Goal: Transaction & Acquisition: Purchase product/service

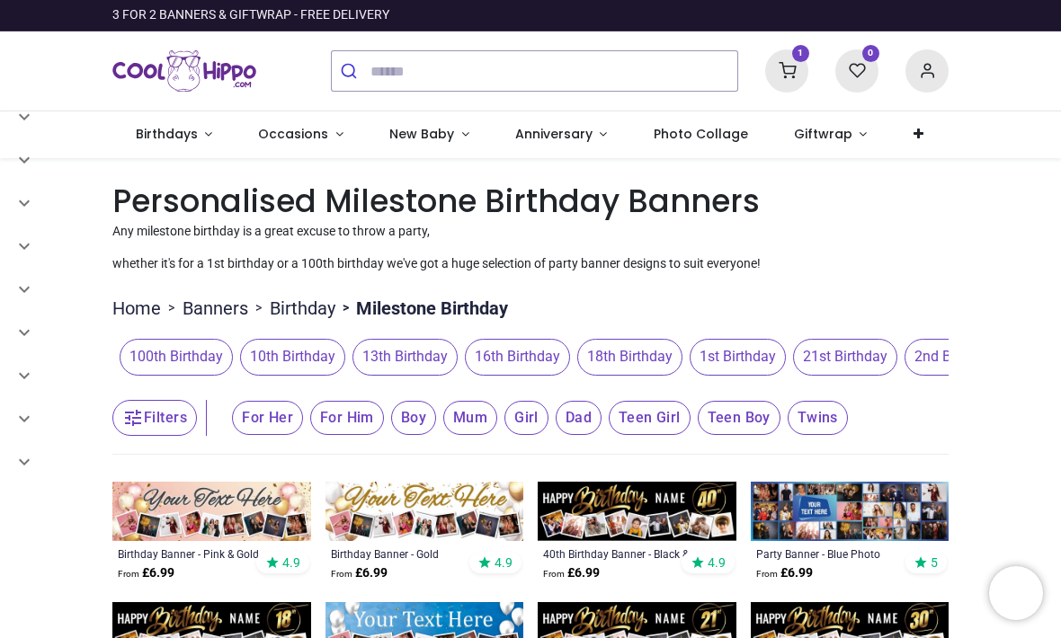
click at [887, 361] on span "21st Birthday" at bounding box center [845, 357] width 104 height 36
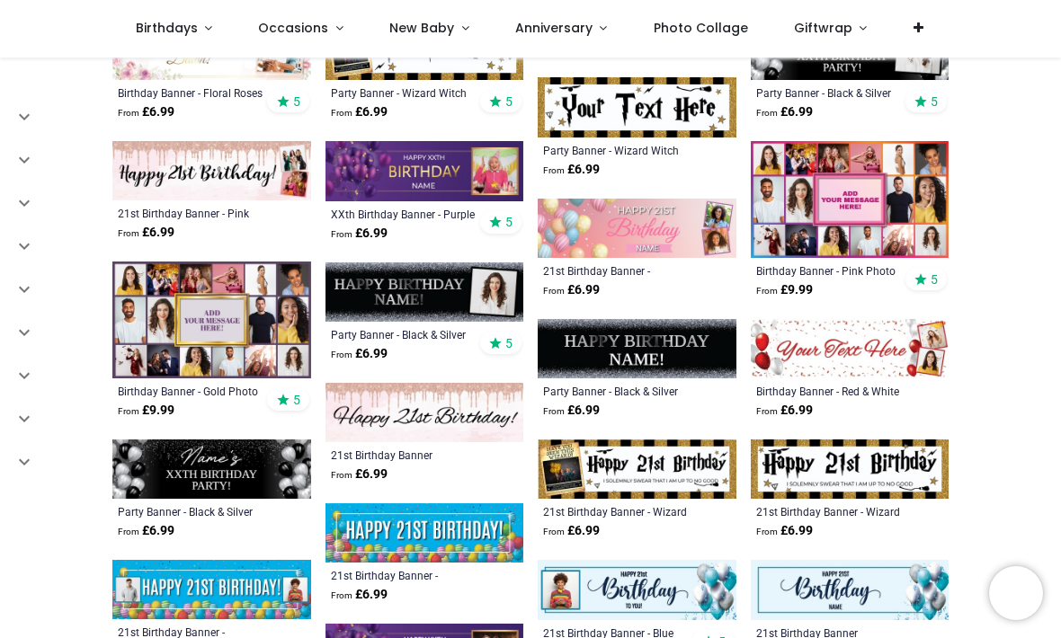
scroll to position [1102, 0]
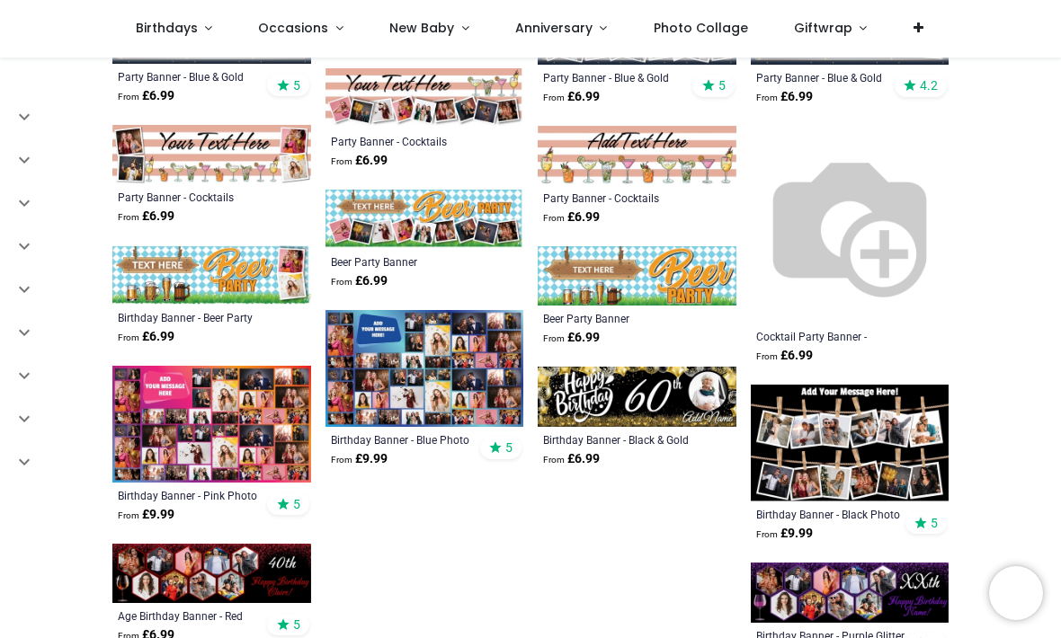
scroll to position [2396, 0]
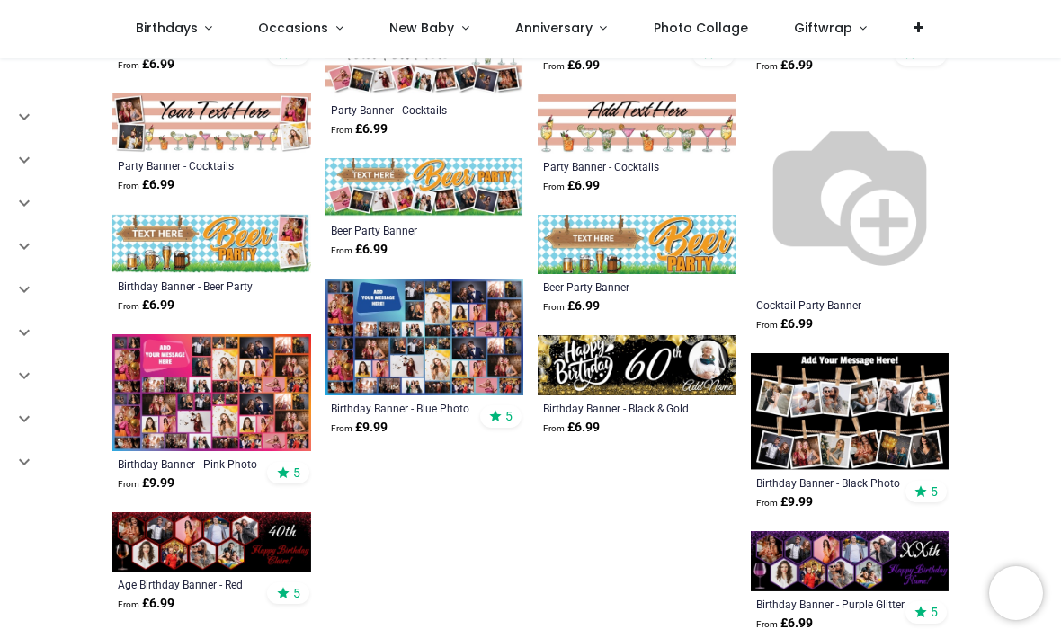
click at [197, 411] on img at bounding box center [211, 392] width 199 height 117
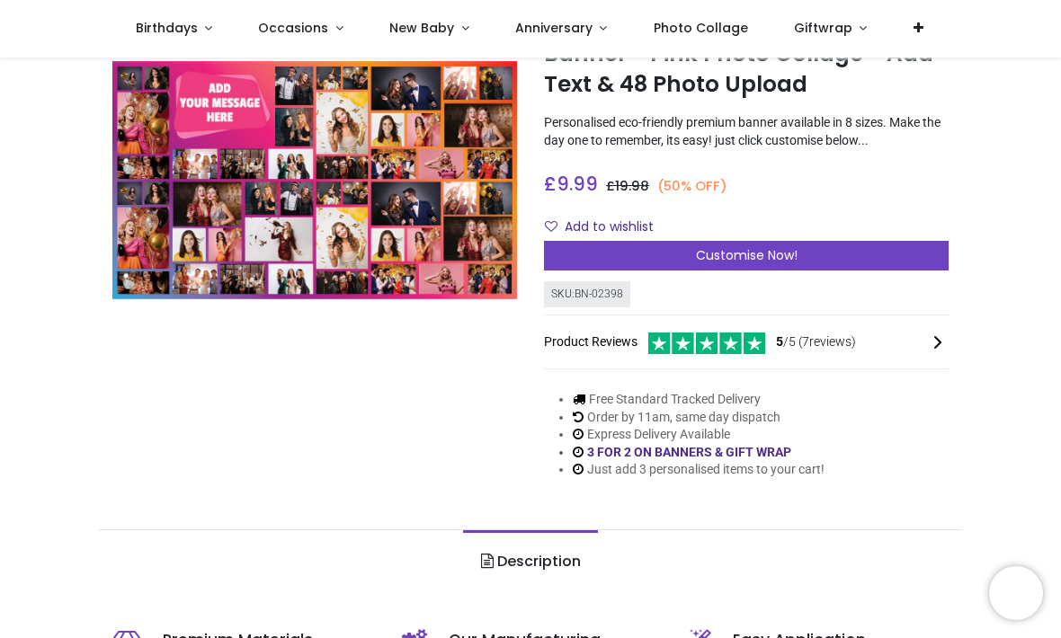
scroll to position [109, 0]
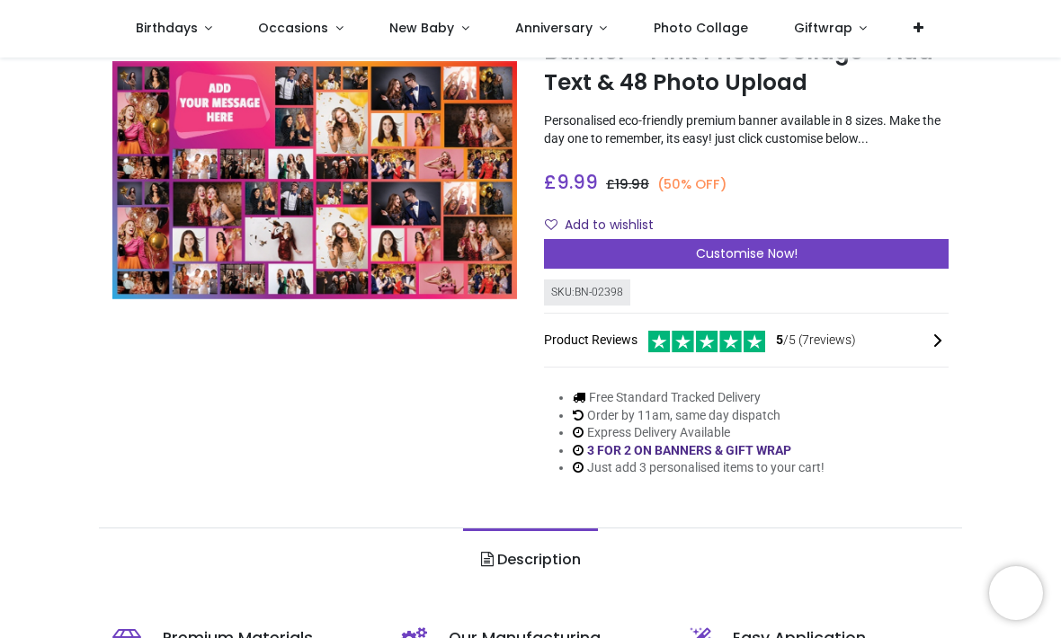
click at [810, 270] on div "Customise Now!" at bounding box center [746, 254] width 404 height 31
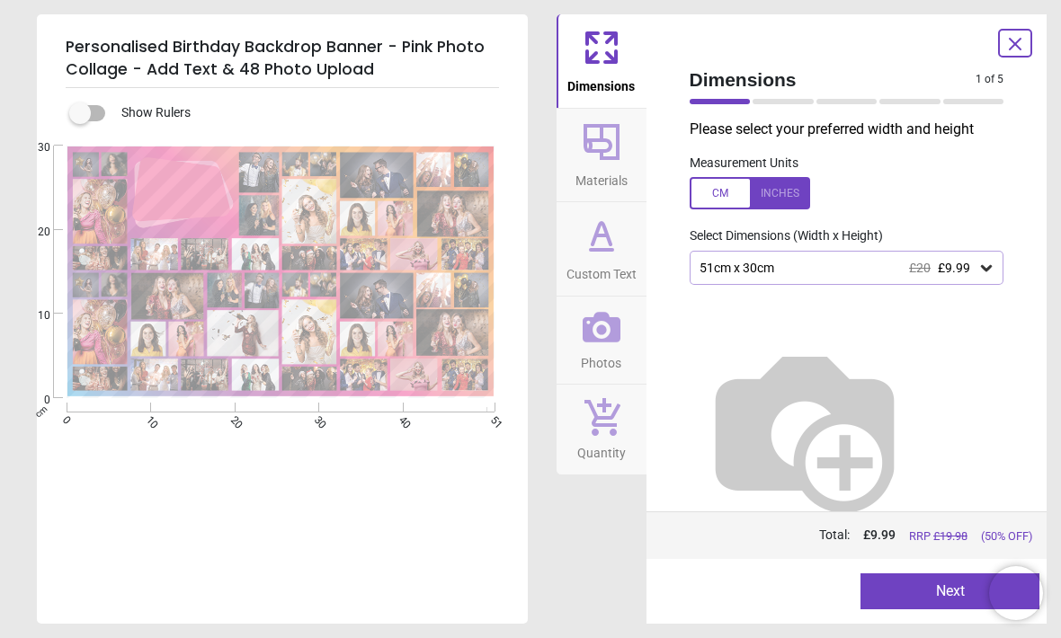
click at [976, 270] on div "51cm x 30cm £20 £9.99" at bounding box center [837, 268] width 280 height 15
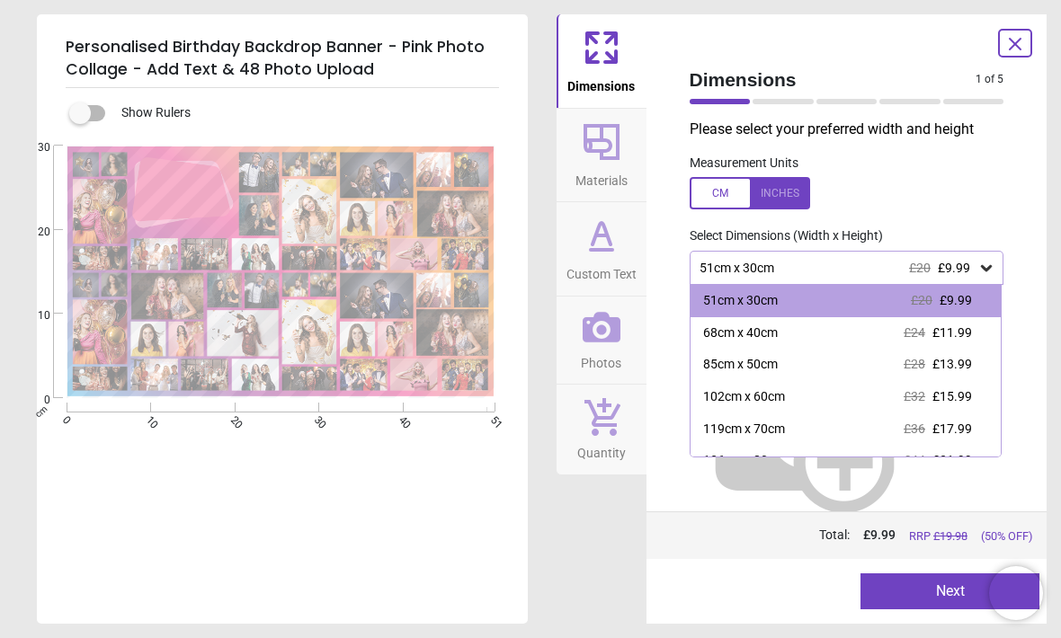
click at [949, 361] on span "£13.99" at bounding box center [952, 364] width 40 height 14
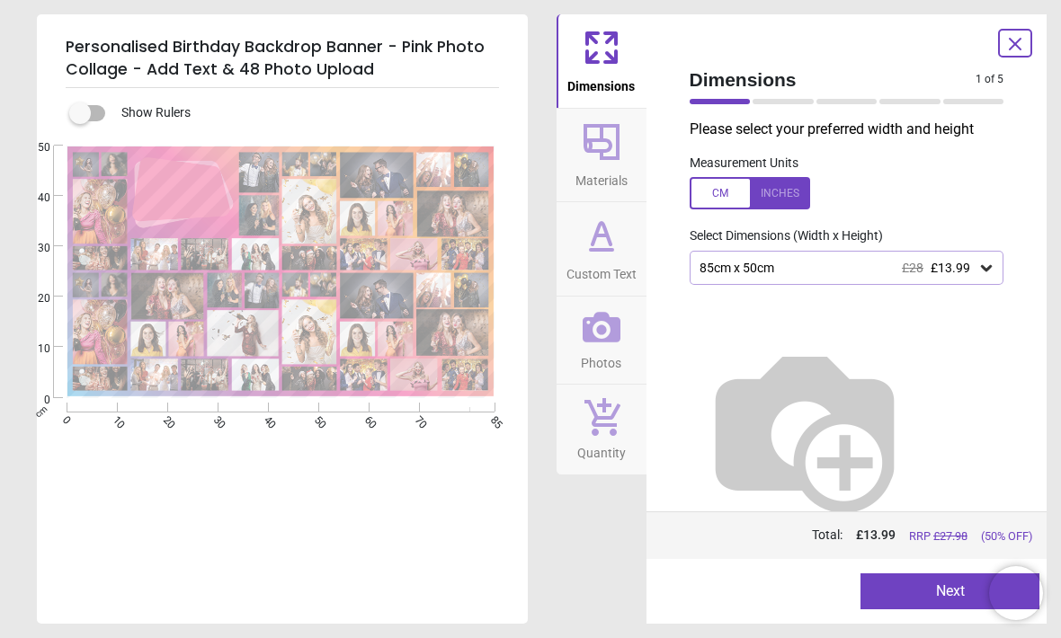
click at [608, 155] on icon at bounding box center [601, 141] width 43 height 43
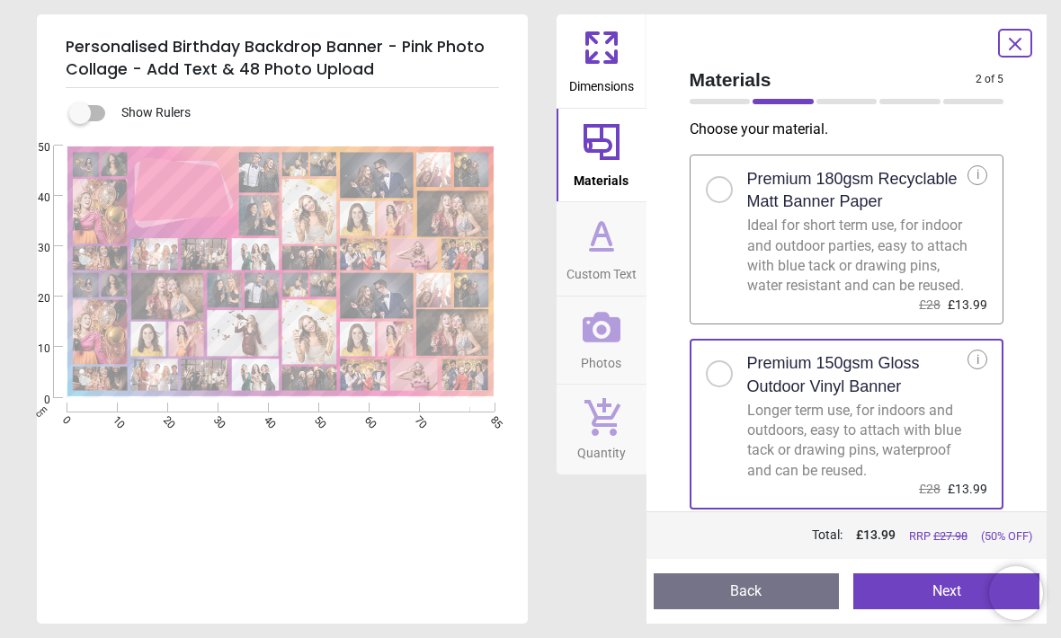
click at [609, 252] on icon at bounding box center [601, 235] width 43 height 43
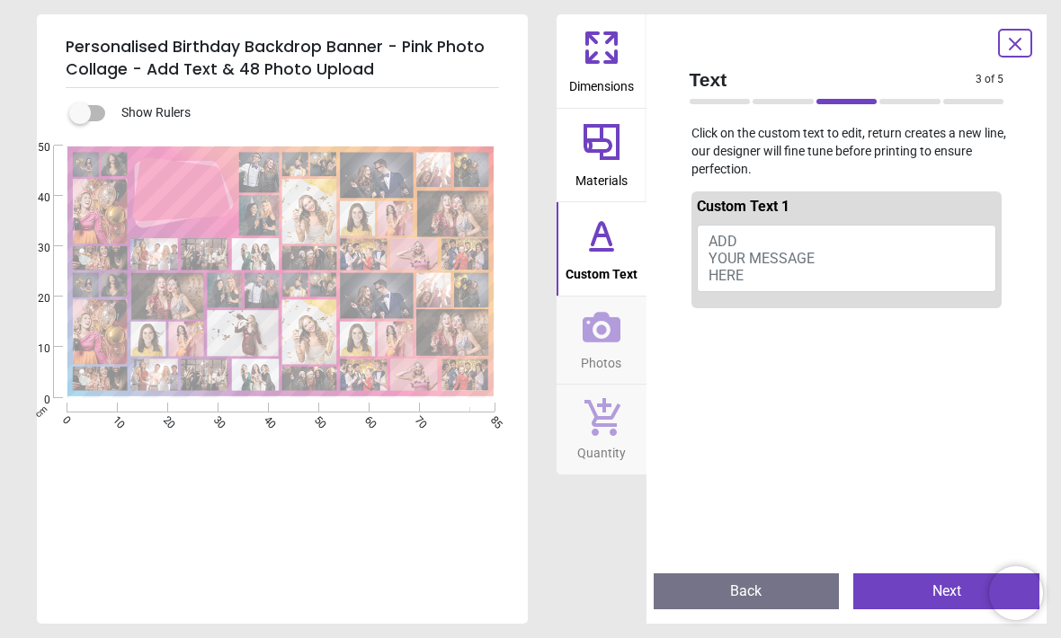
click at [840, 253] on button "ADD YOUR MESSAGE HERE" at bounding box center [847, 259] width 300 height 68
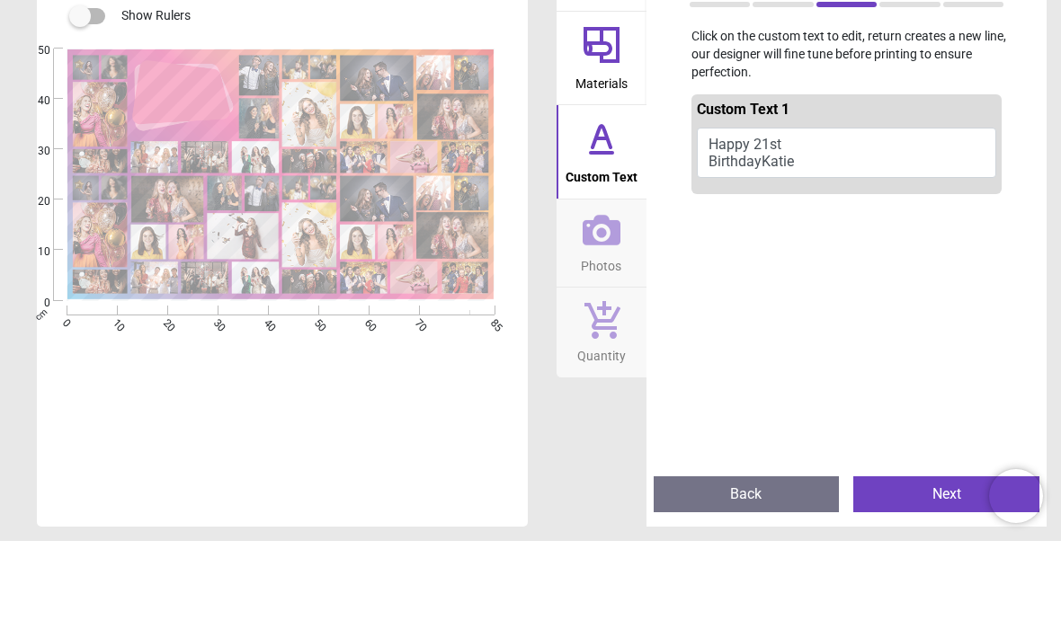
click at [1023, 122] on div "Text 3 of 5 3 of 6 Click on the custom text to edit, return creates a new line,…" at bounding box center [846, 318] width 401 height 609
type textarea "**********"
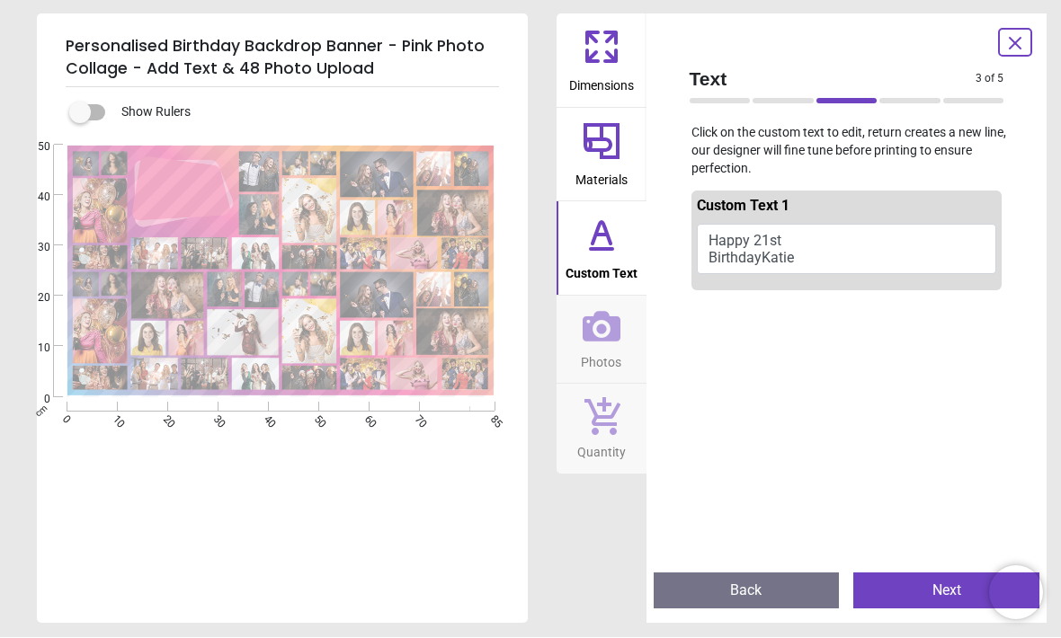
click at [602, 326] on icon at bounding box center [601, 327] width 38 height 31
